Goal: Book appointment/travel/reservation

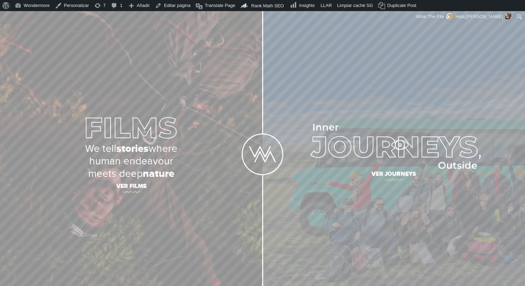
click at [403, 146] on img at bounding box center [394, 146] width 174 height 45
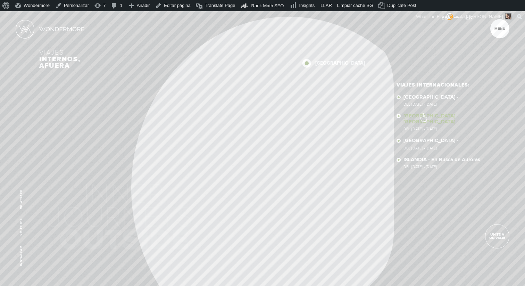
click at [423, 114] on link "NEPAL - NEPAL Del 11 - 23 NOV 2025" at bounding box center [445, 122] width 82 height 18
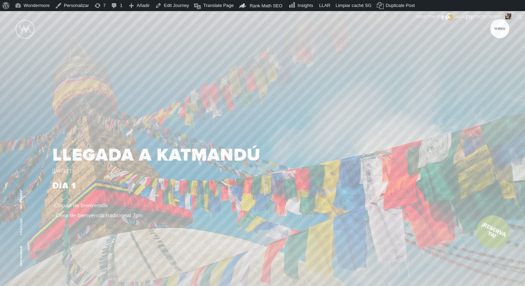
scroll to position [906, 0]
click at [172, 2] on link "Edit Journey" at bounding box center [171, 5] width 39 height 11
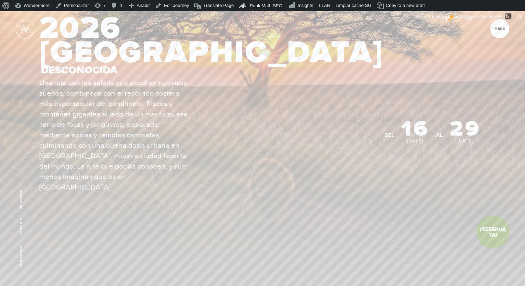
scroll to position [92, 0]
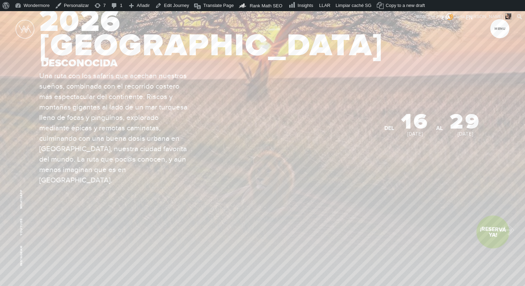
click at [505, 228] on link "¡Reservá Ya!" at bounding box center [493, 232] width 34 height 34
